Goal: Transaction & Acquisition: Obtain resource

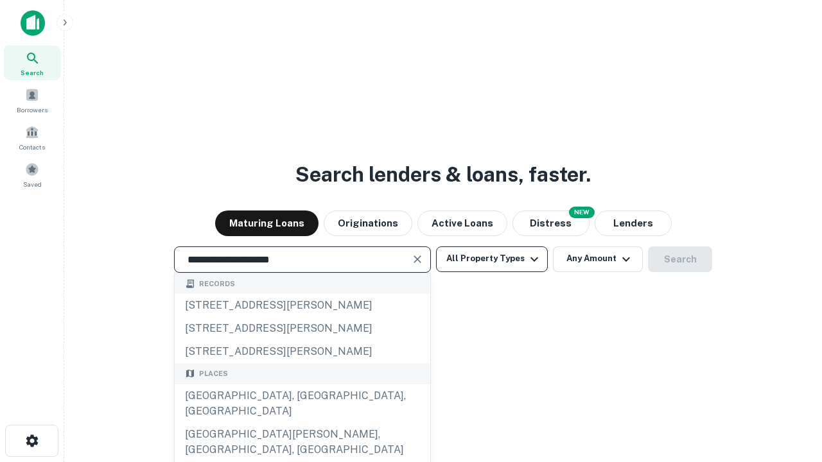
click at [302, 423] on div "[GEOGRAPHIC_DATA], [GEOGRAPHIC_DATA], [GEOGRAPHIC_DATA]" at bounding box center [302, 403] width 255 height 39
click at [492, 259] on button "All Property Types" at bounding box center [492, 259] width 112 height 26
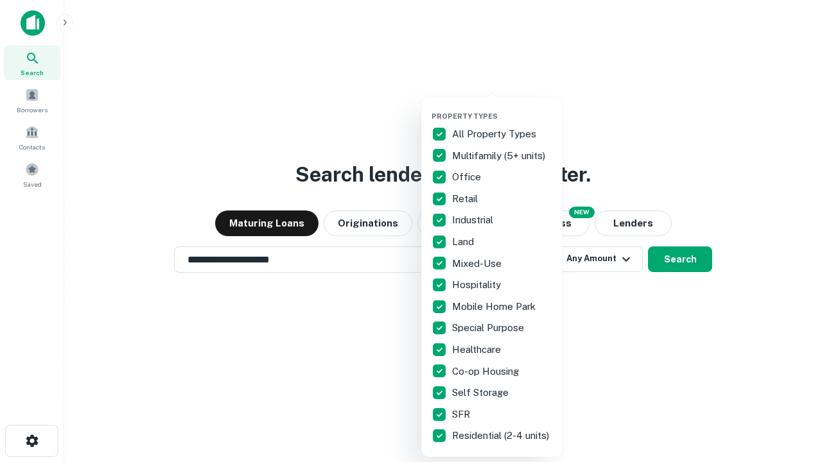
type input "**********"
click at [502, 108] on button "button" at bounding box center [501, 108] width 141 height 1
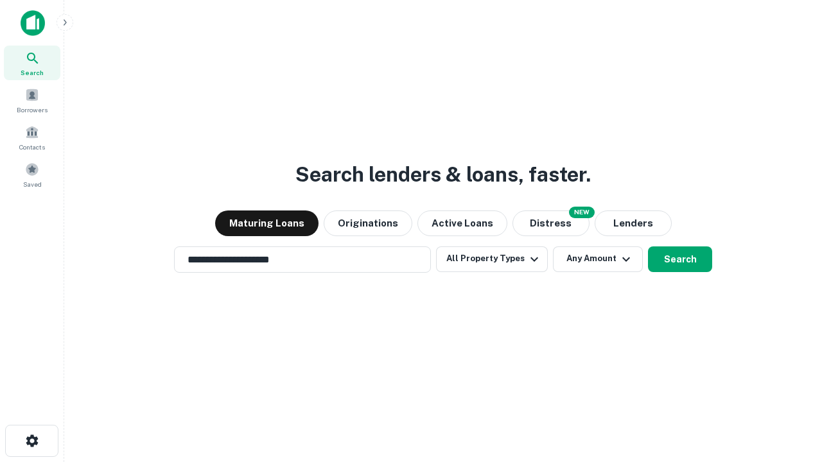
scroll to position [8, 155]
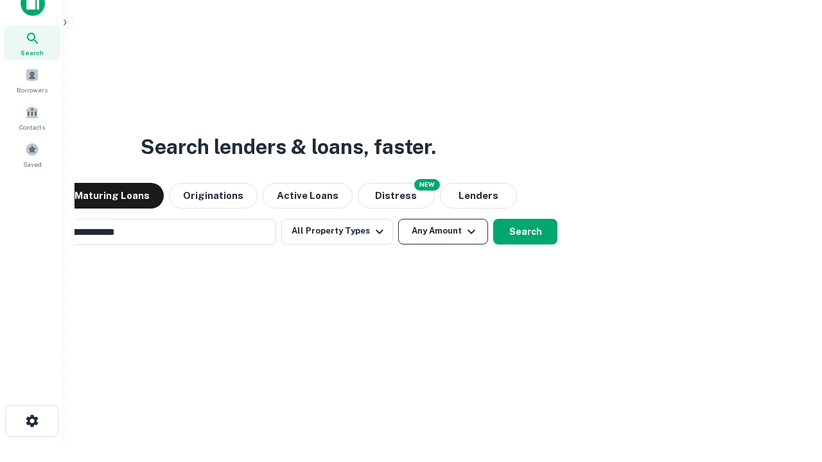
click at [398, 219] on button "Any Amount" at bounding box center [443, 232] width 90 height 26
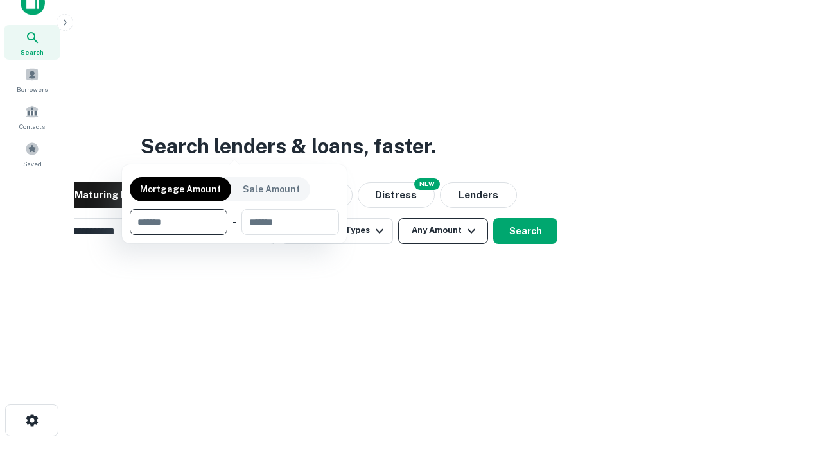
scroll to position [92, 363]
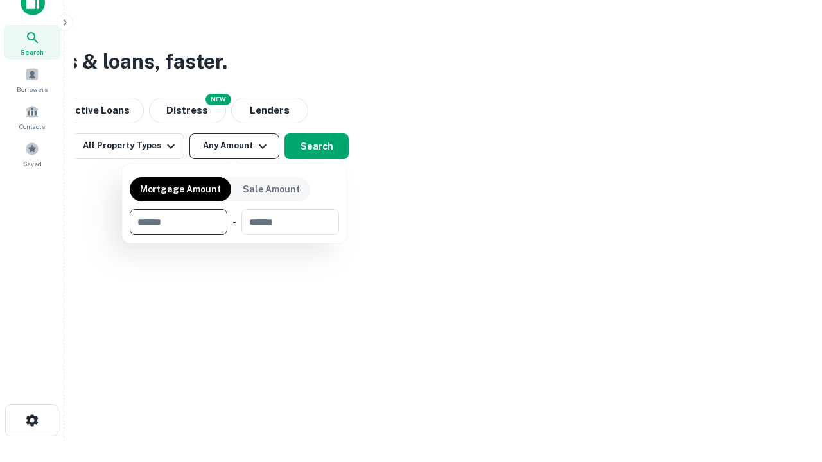
type input "*******"
click at [234, 235] on button "button" at bounding box center [234, 235] width 209 height 1
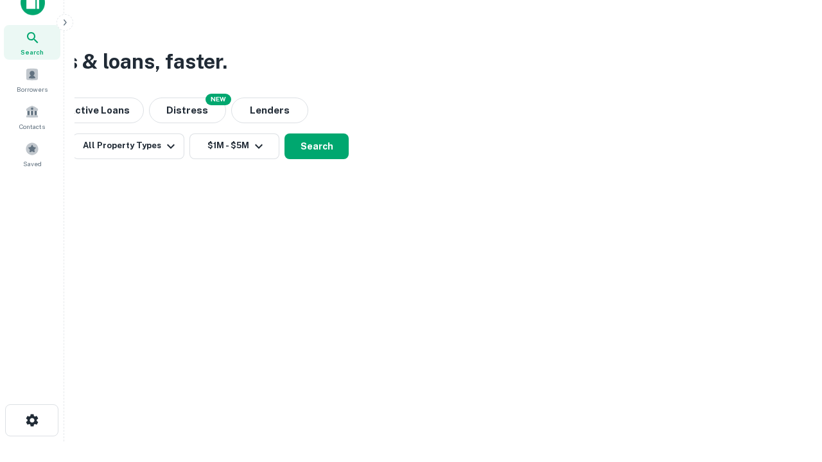
scroll to position [0, 0]
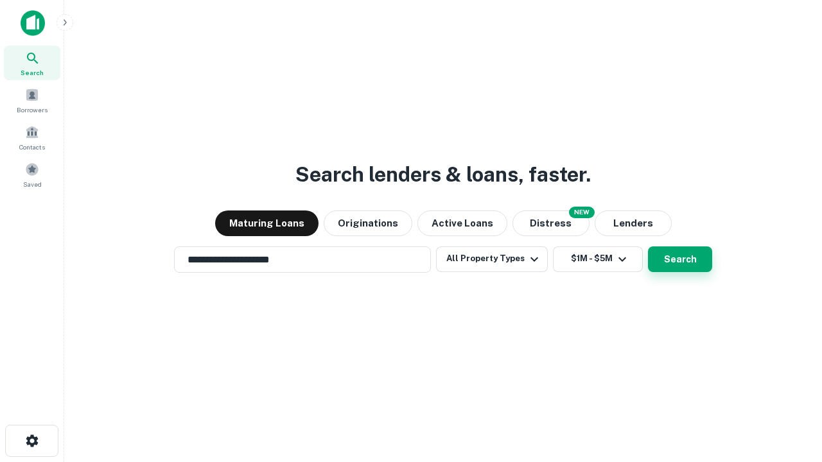
click at [648, 246] on button "Search" at bounding box center [680, 259] width 64 height 26
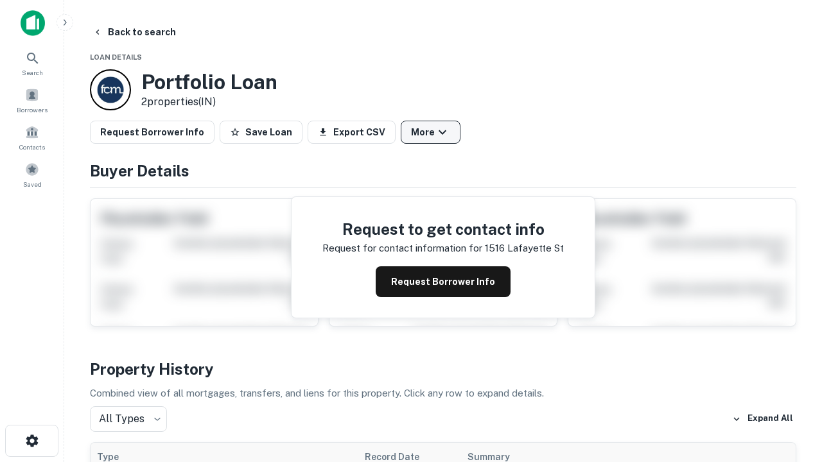
click at [430, 132] on button "More" at bounding box center [430, 132] width 60 height 23
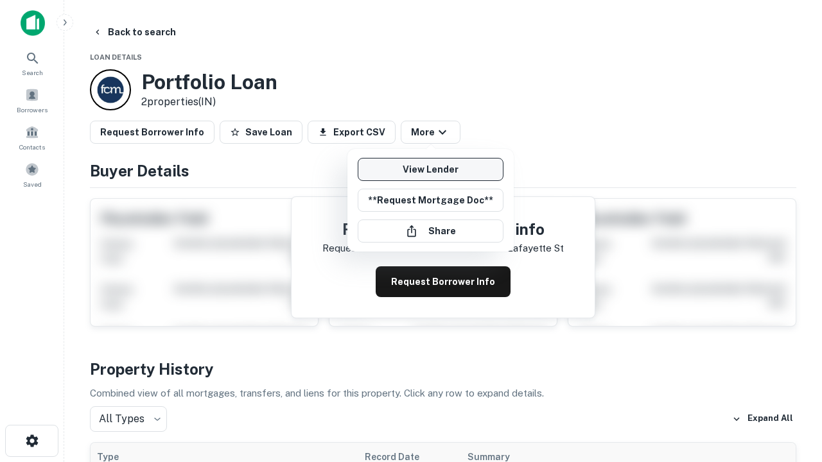
click at [430, 169] on link "View Lender" at bounding box center [430, 169] width 146 height 23
